Goal: Find specific page/section: Find specific page/section

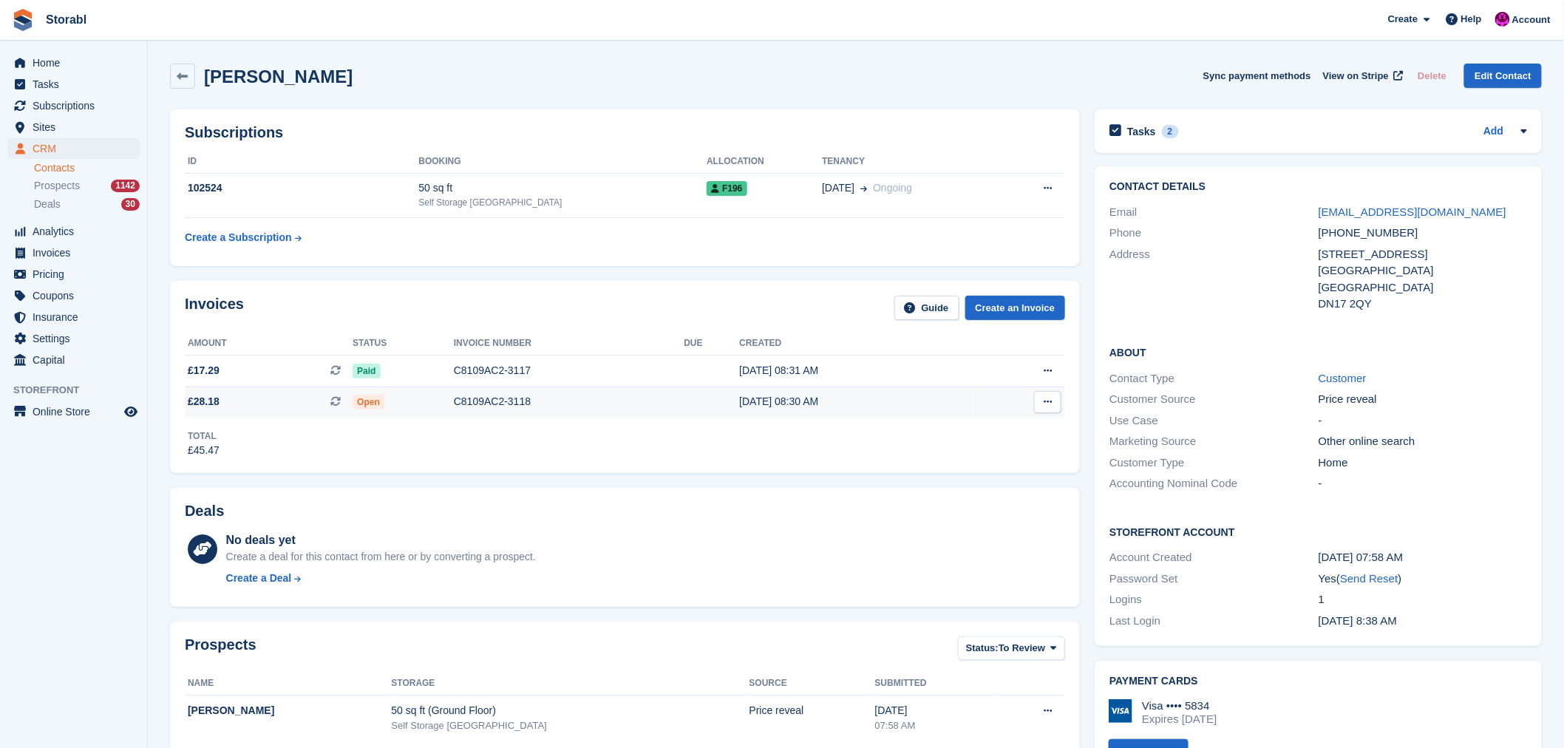
click at [558, 408] on div "C8109AC2-3118" at bounding box center [569, 402] width 231 height 16
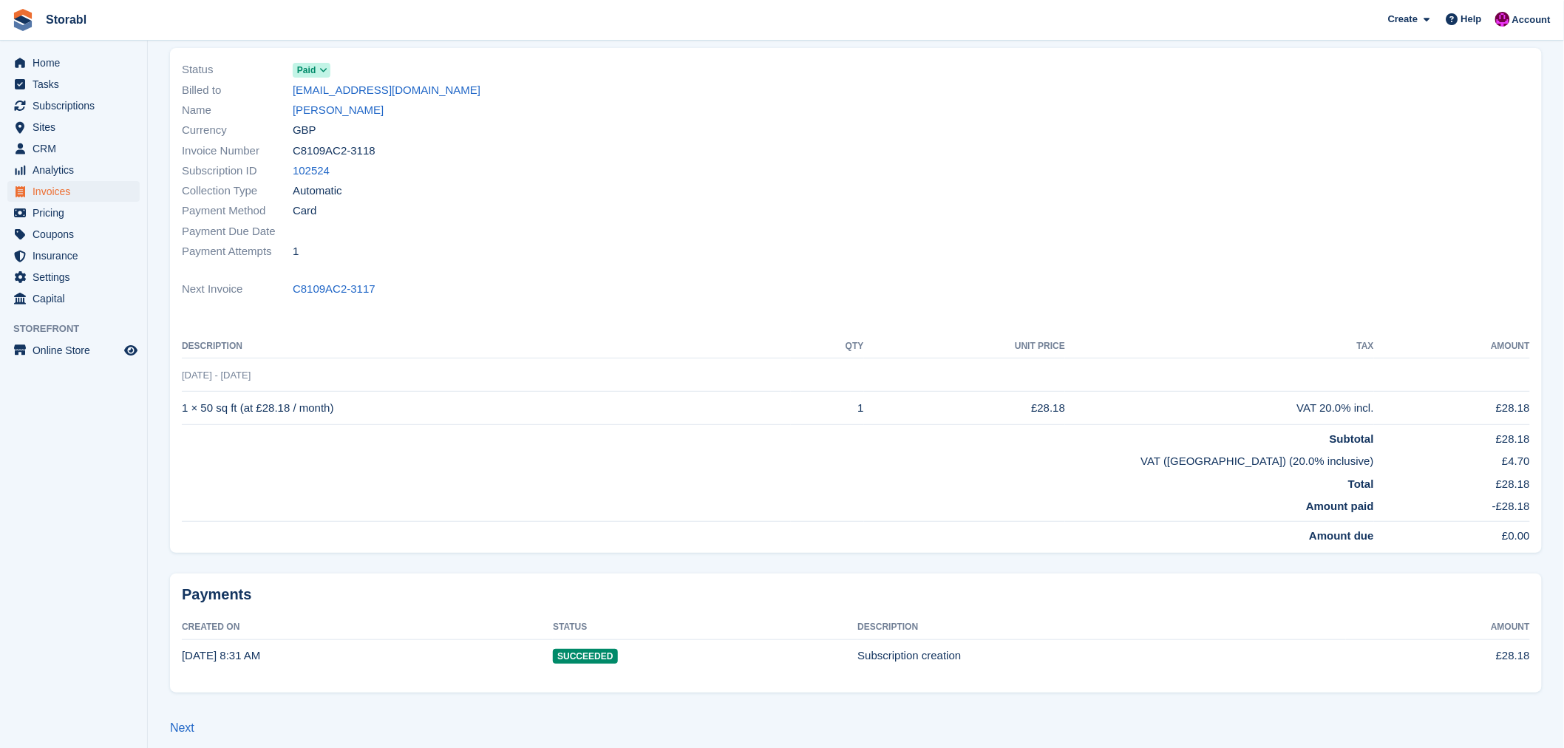
scroll to position [115, 0]
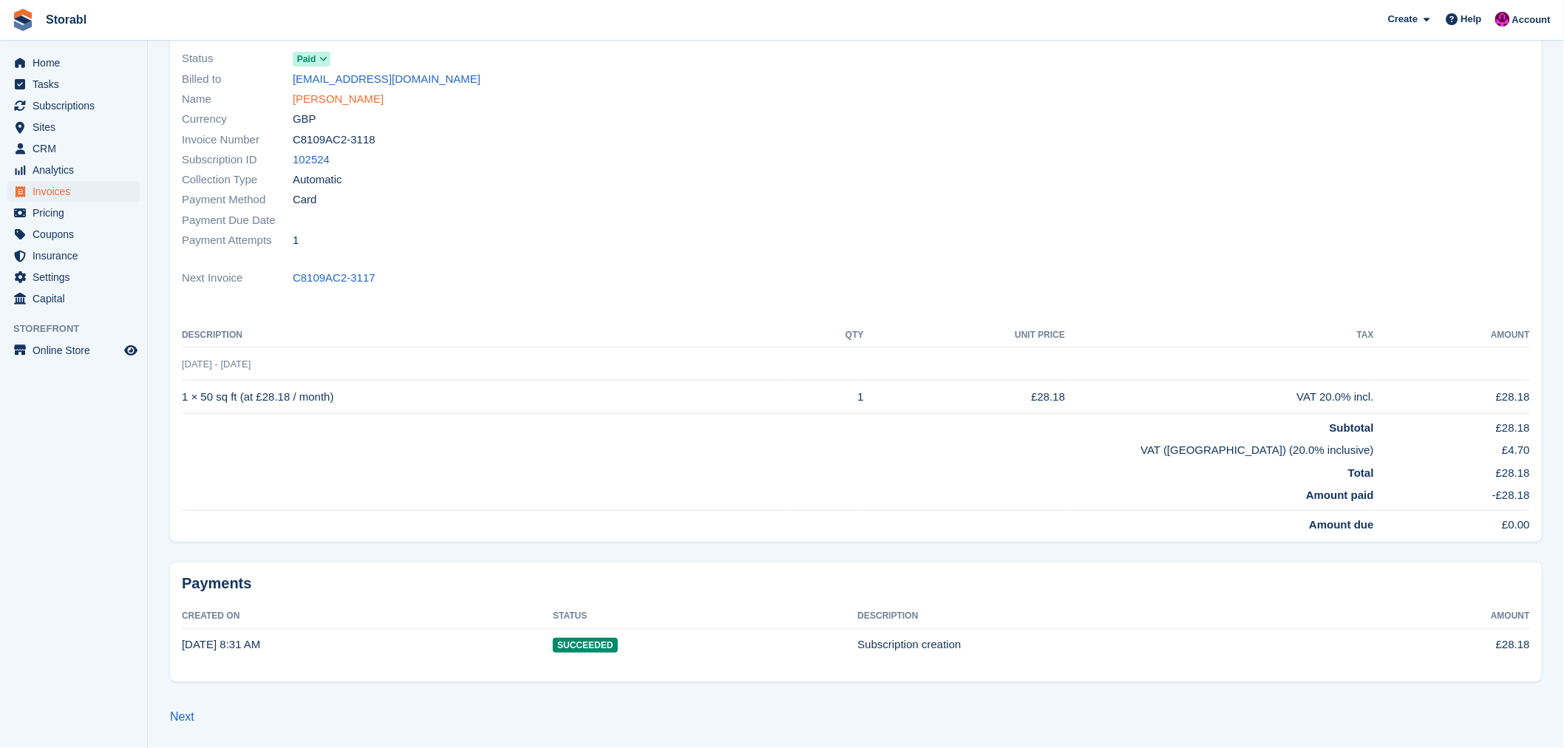
click at [333, 101] on link "[PERSON_NAME]" at bounding box center [338, 99] width 91 height 17
